Goal: Transaction & Acquisition: Purchase product/service

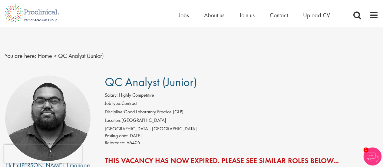
click at [365, 155] on img at bounding box center [372, 156] width 18 height 18
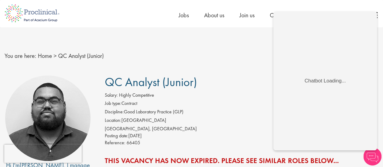
click at [245, 83] on h1 "QC Analyst (Junior)" at bounding box center [242, 81] width 274 height 13
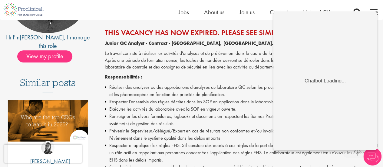
scroll to position [121, 0]
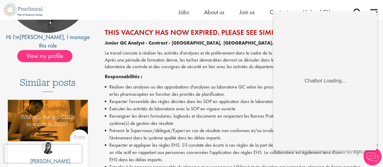
click at [374, 158] on img at bounding box center [372, 156] width 18 height 18
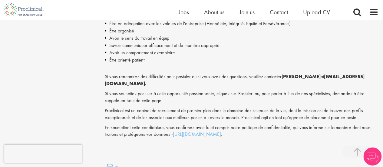
scroll to position [754, 0]
click at [197, 134] on link "https://www.proclinical.com/privacy-policy" at bounding box center [197, 134] width 48 height 6
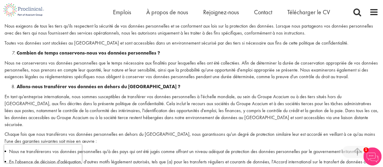
scroll to position [730, 0]
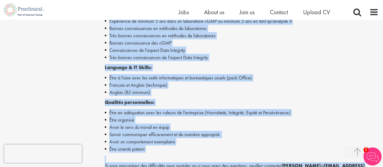
scroll to position [757, 0]
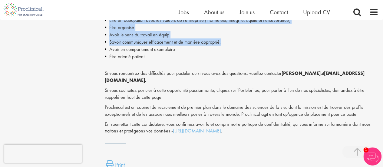
drag, startPoint x: 103, startPoint y: 73, endPoint x: 229, endPoint y: 42, distance: 129.6
copy div "Le travail consiste à réaliser les activités d'analyses et de prélèvement dans …"
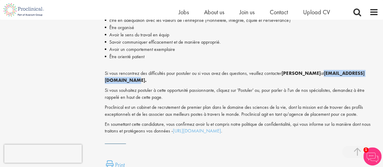
drag, startPoint x: 101, startPoint y: 80, endPoint x: 180, endPoint y: 80, distance: 78.7
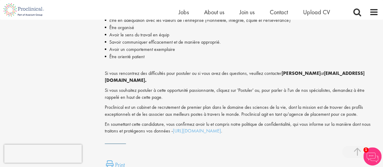
click at [215, 87] on p "Si vous souhaitez postuler à cette opportunité passionnante, cliquez sur 'Postu…" at bounding box center [242, 94] width 274 height 14
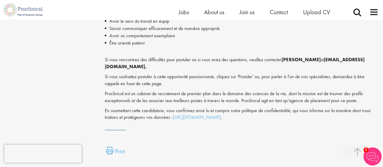
scroll to position [770, 0]
drag, startPoint x: 168, startPoint y: 68, endPoint x: 98, endPoint y: 68, distance: 69.6
copy strong "a.bennett@proclinical.com."
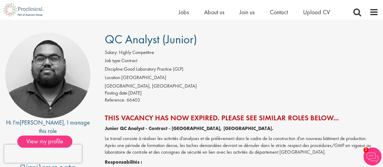
scroll to position [0, 0]
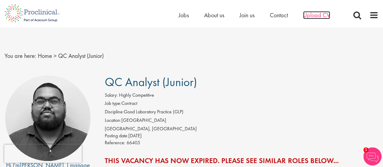
click at [312, 17] on span "Upload CV" at bounding box center [316, 15] width 27 height 8
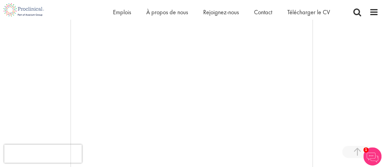
scroll to position [107, 0]
click at [232, 12] on font "Rejoignez-nous" at bounding box center [221, 12] width 36 height 8
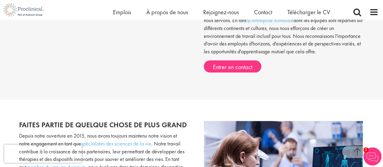
scroll to position [303, 0]
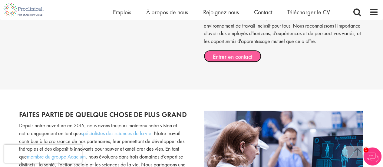
click at [236, 58] on font "Entrer en contact" at bounding box center [232, 57] width 39 height 8
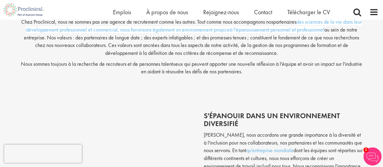
scroll to position [0, 0]
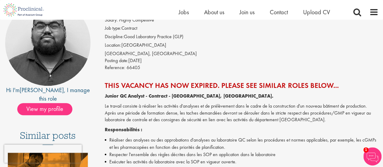
scroll to position [68, 0]
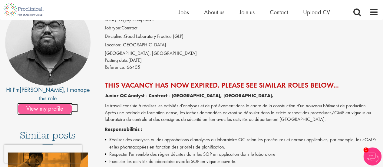
click at [55, 103] on span "View my profile" at bounding box center [44, 109] width 55 height 12
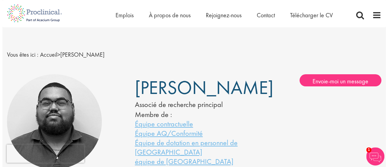
scroll to position [1, 0]
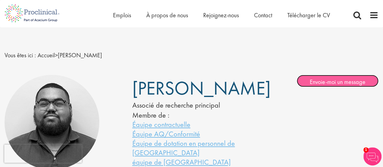
click at [317, 83] on font "Envoie-moi un message" at bounding box center [338, 82] width 56 height 8
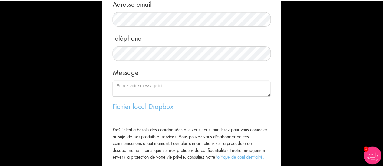
scroll to position [167, 0]
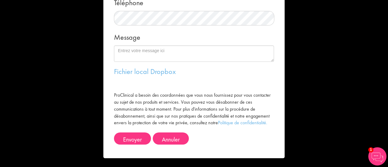
click at [333, 84] on div "Envoyez-moi un message [GEOGRAPHIC_DATA] Nom de famille Adresse email Téléphone…" at bounding box center [194, 83] width 388 height 167
click at [176, 138] on font "Annuler" at bounding box center [171, 139] width 18 height 8
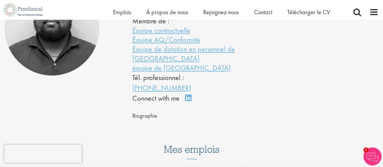
scroll to position [88, 0]
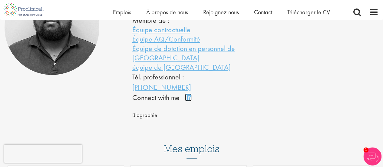
click at [187, 100] on link "Connectez-vous sur LinkedIn" at bounding box center [190, 100] width 11 height 0
